Goal: Find specific page/section: Find specific page/section

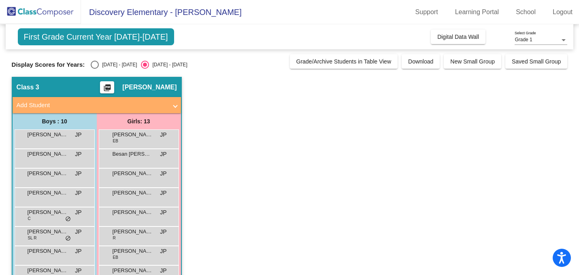
click at [93, 63] on div "Select an option" at bounding box center [95, 65] width 8 height 8
click at [94, 69] on input "[DATE] - [DATE]" at bounding box center [94, 69] width 0 height 0
radio input "true"
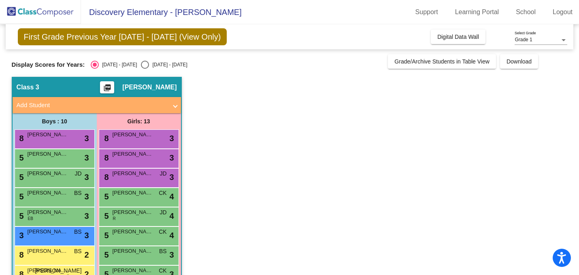
click at [141, 62] on div "Select an option" at bounding box center [145, 65] width 8 height 8
click at [145, 69] on input "[DATE] - [DATE]" at bounding box center [145, 69] width 0 height 0
radio input "true"
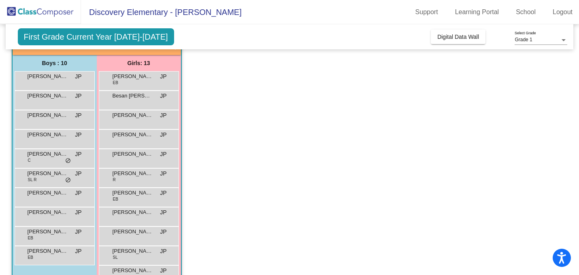
click at [240, 113] on app-classroom "Class 3 picture_as_pdf [PERSON_NAME] Add Student First Name Last Name Student I…" at bounding box center [290, 178] width 556 height 318
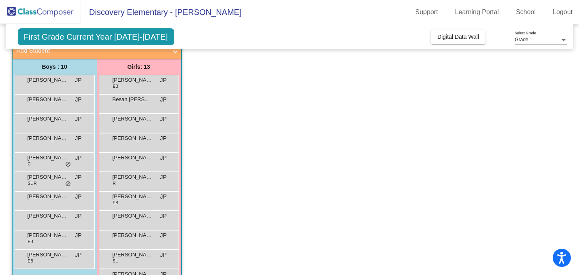
scroll to position [51, 0]
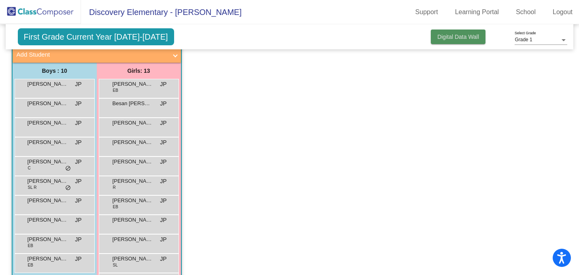
click at [458, 41] on button "Digital Data Wall" at bounding box center [458, 37] width 55 height 15
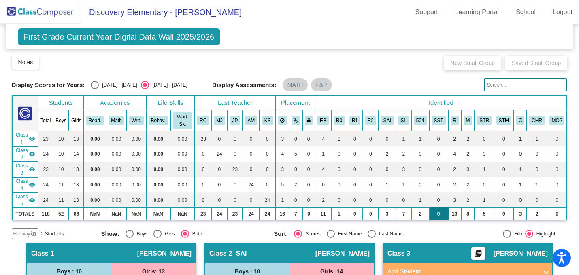
scroll to position [0, 0]
